Goal: Find specific page/section: Find specific page/section

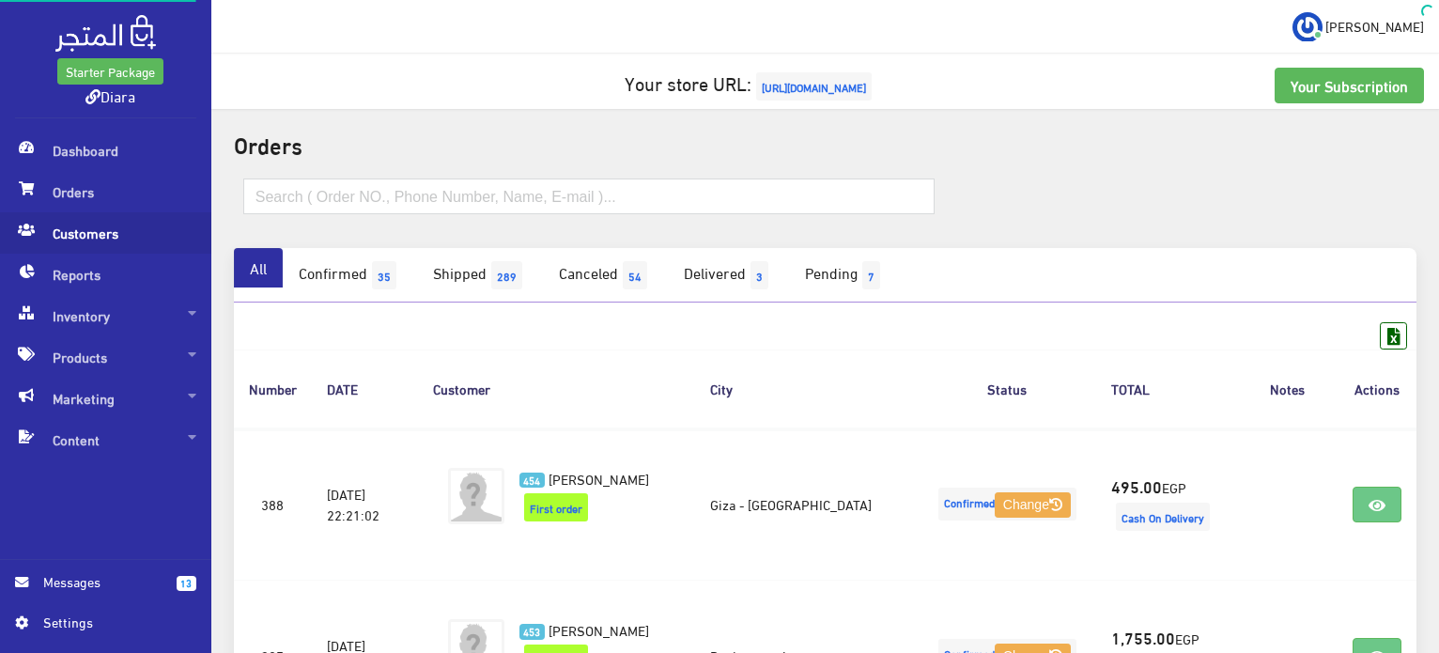
scroll to position [3152, 0]
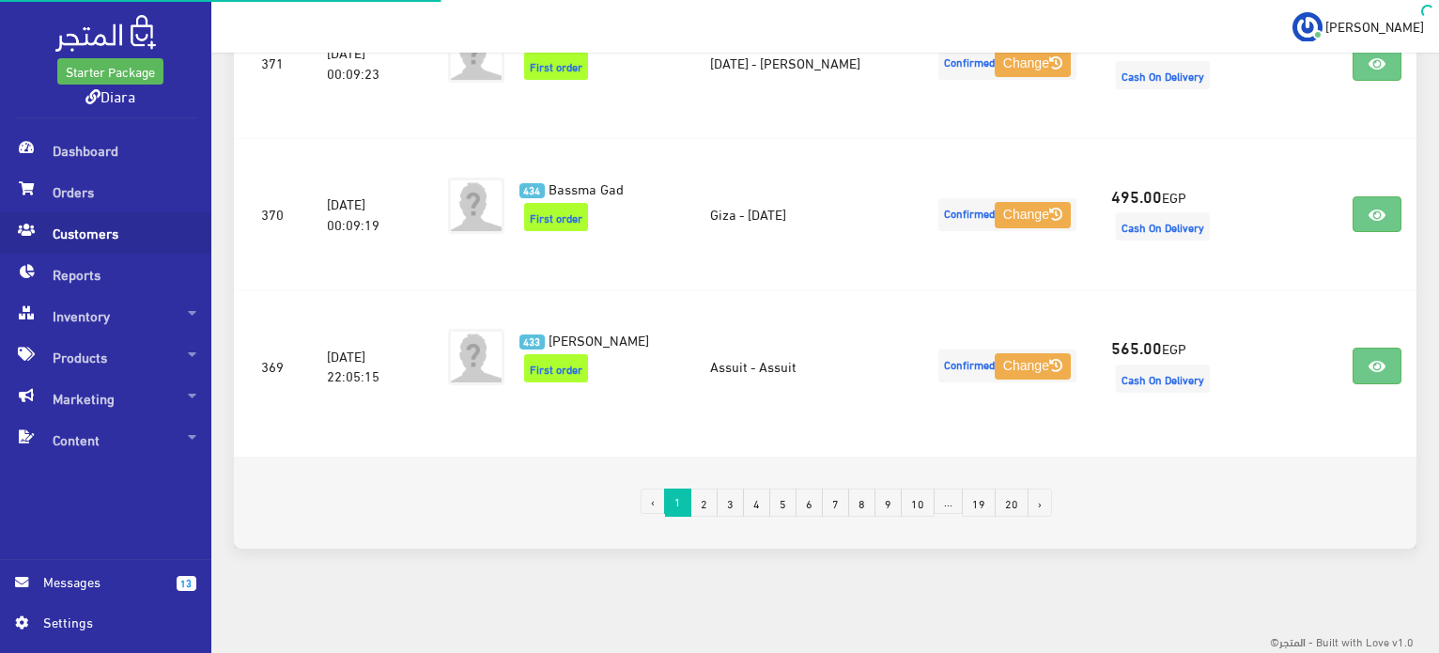
click at [162, 221] on span "Customers" at bounding box center [105, 232] width 181 height 41
click at [153, 193] on span "Orders" at bounding box center [105, 191] width 181 height 41
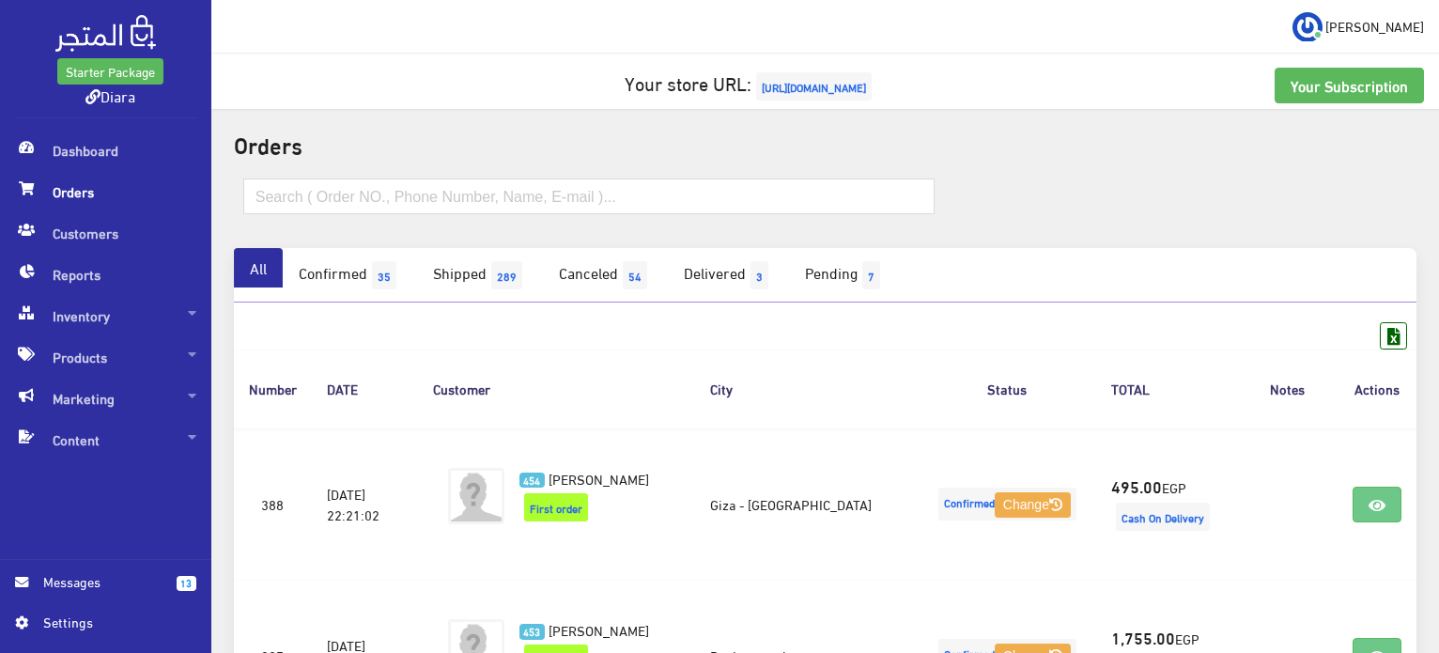
click at [80, 183] on span "Orders" at bounding box center [105, 191] width 181 height 41
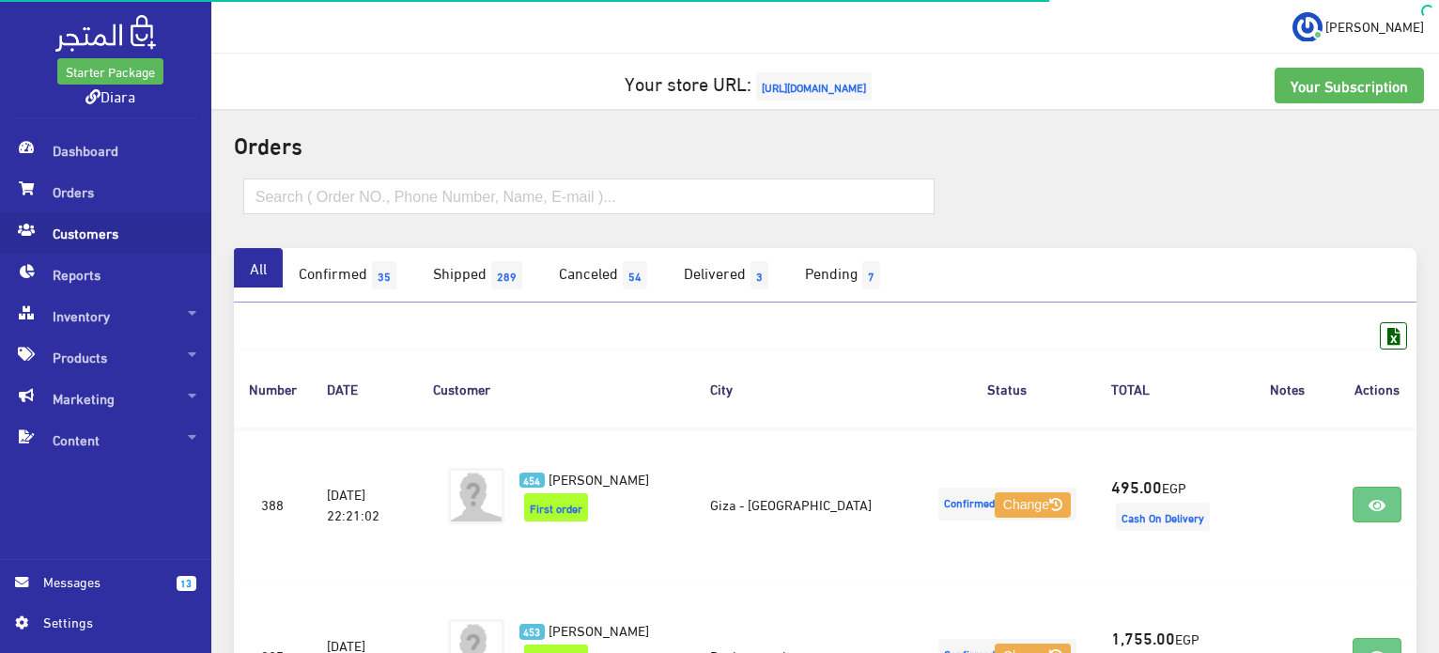
click at [11, 229] on link "Customers" at bounding box center [105, 232] width 211 height 41
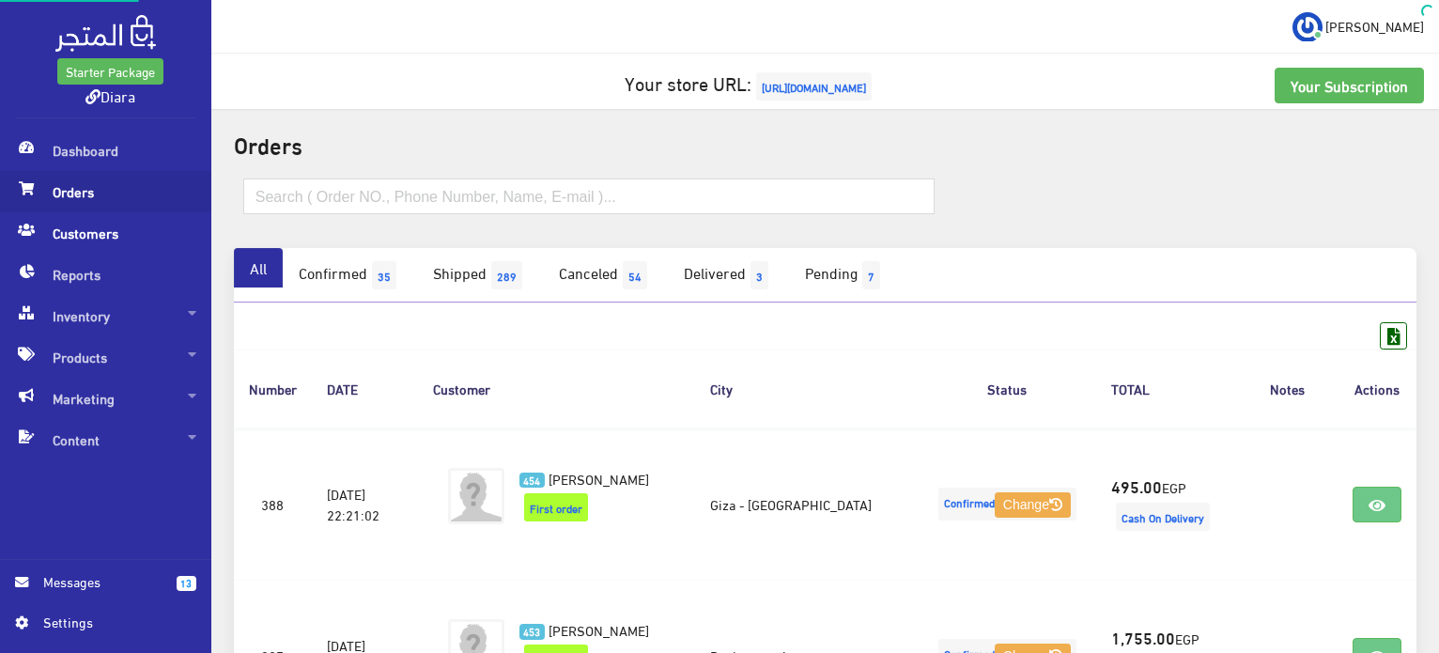
click at [36, 196] on span at bounding box center [26, 188] width 23 height 34
click at [339, 286] on link "Confirmed 35" at bounding box center [350, 275] width 134 height 54
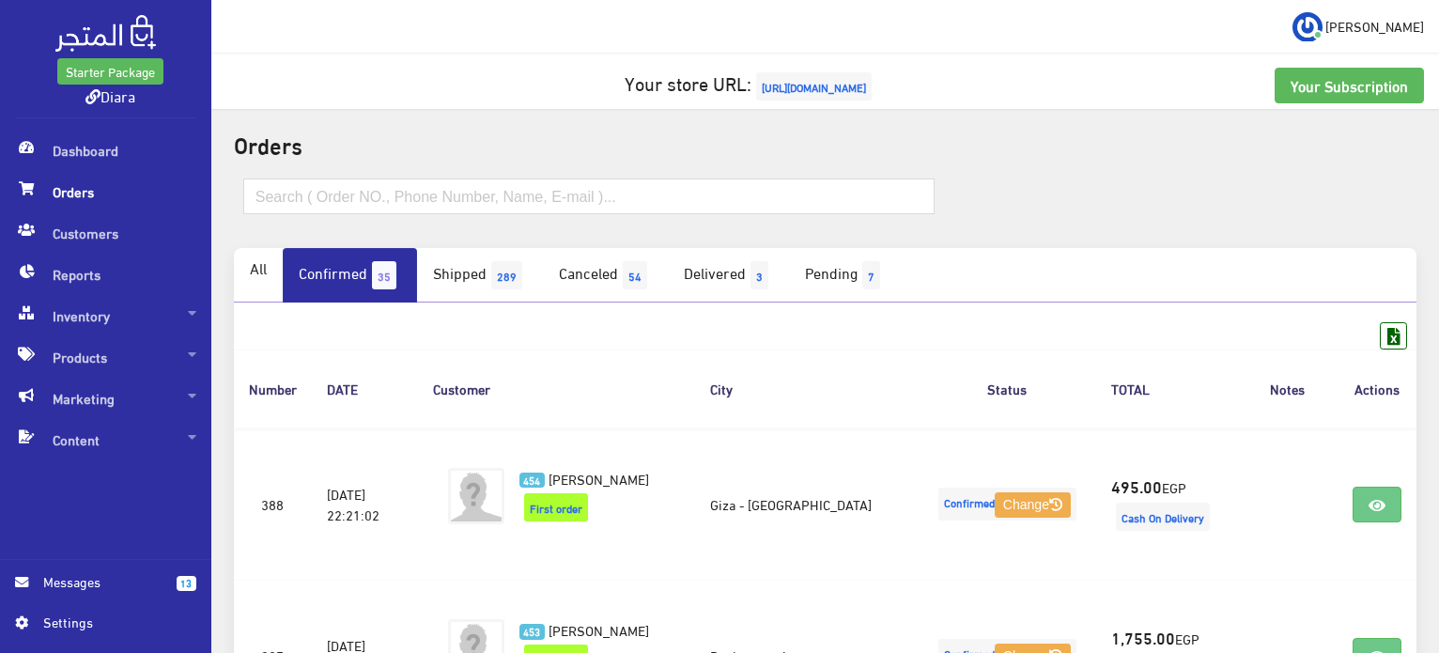
click at [111, 194] on span "Orders" at bounding box center [105, 191] width 181 height 41
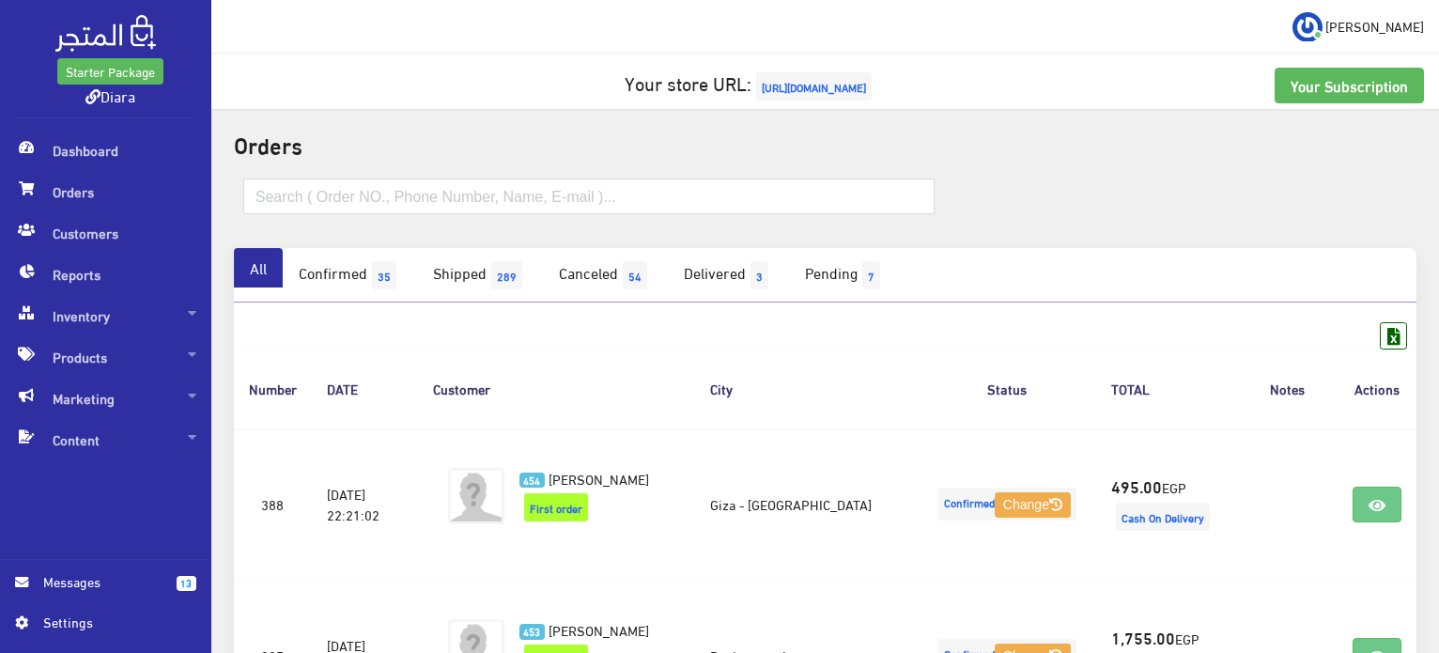
click at [782, 237] on div at bounding box center [825, 206] width 1205 height 84
click at [722, 351] on th "City" at bounding box center [807, 388] width 224 height 78
click at [41, 157] on span "Dashboard" at bounding box center [105, 150] width 181 height 41
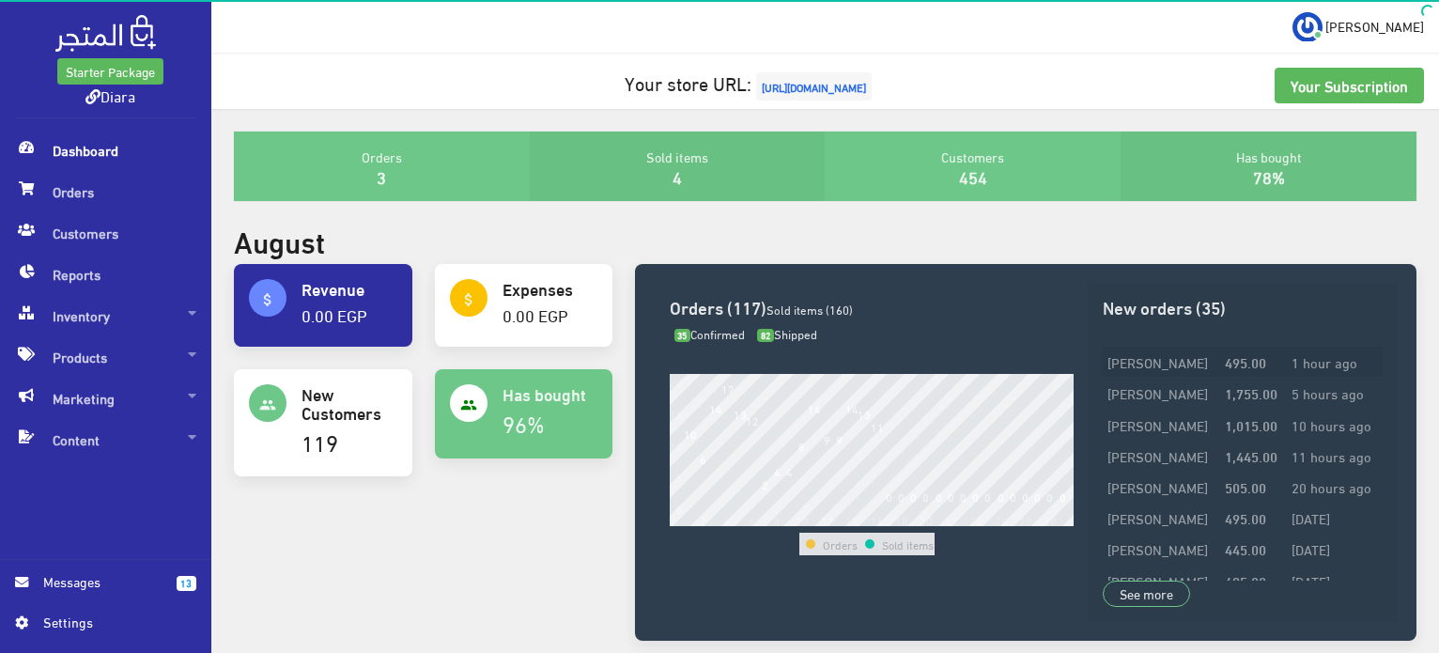
click at [1125, 367] on td "[PERSON_NAME]" at bounding box center [1161, 362] width 117 height 31
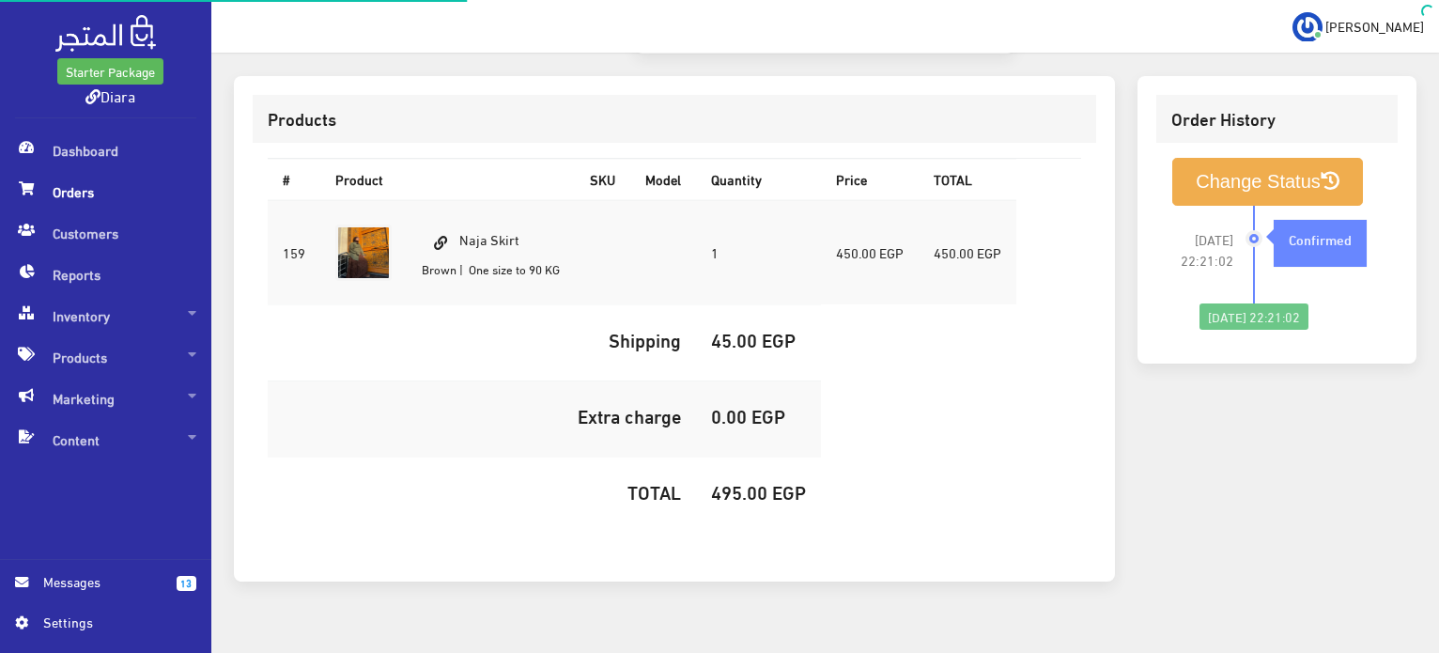
scroll to position [556, 0]
